Goal: Task Accomplishment & Management: Manage account settings

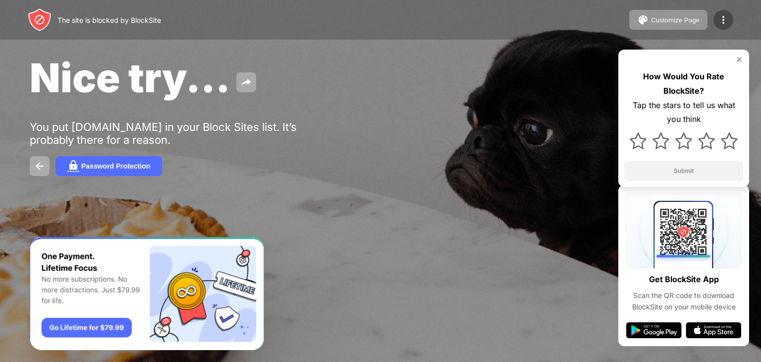
click at [725, 14] on img at bounding box center [723, 20] width 12 height 12
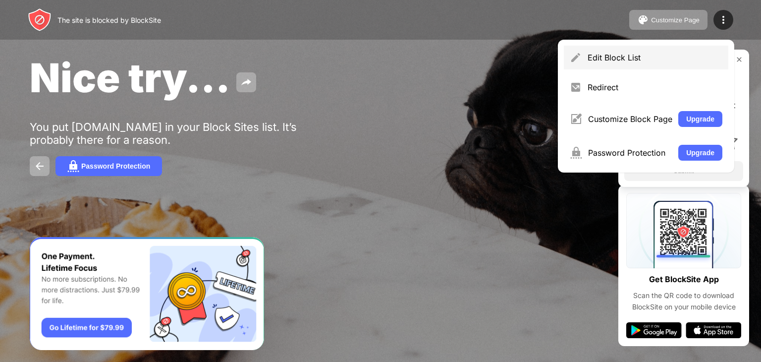
click at [619, 50] on div "Edit Block List" at bounding box center [646, 58] width 164 height 24
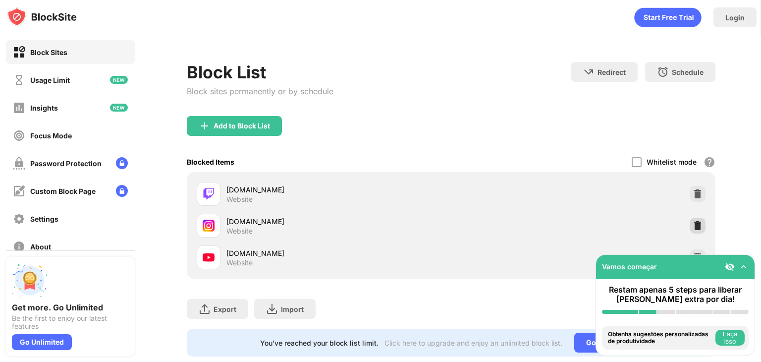
click at [693, 223] on img at bounding box center [698, 225] width 10 height 10
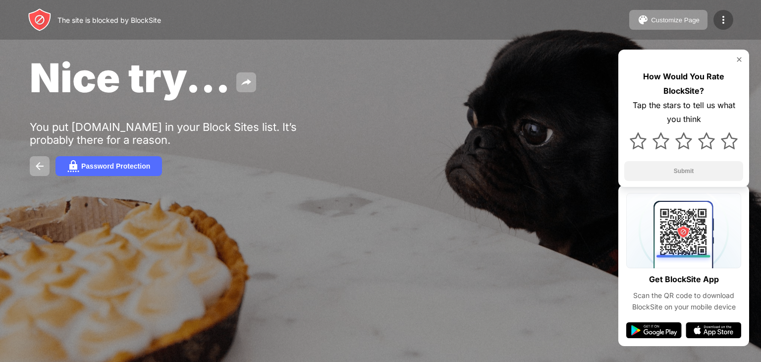
click at [728, 20] on img at bounding box center [723, 20] width 12 height 12
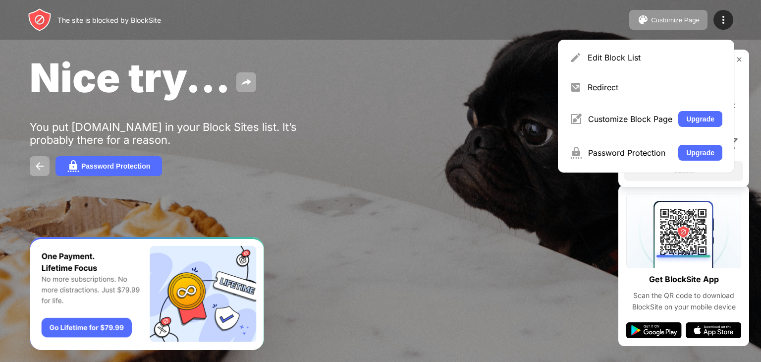
click at [603, 52] on div "Edit Block List" at bounding box center [646, 58] width 164 height 24
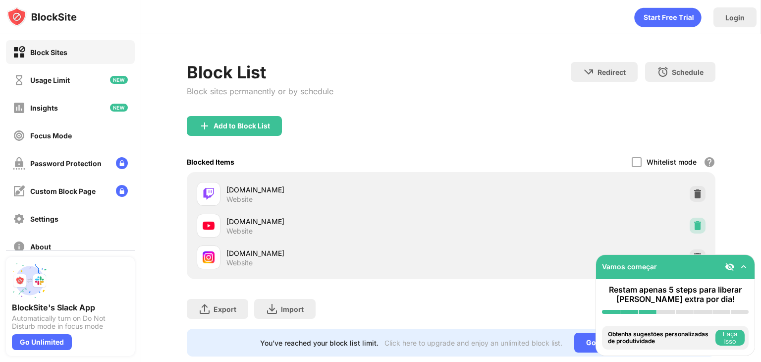
click at [693, 223] on img at bounding box center [698, 225] width 10 height 10
